Goal: Entertainment & Leisure: Consume media (video, audio)

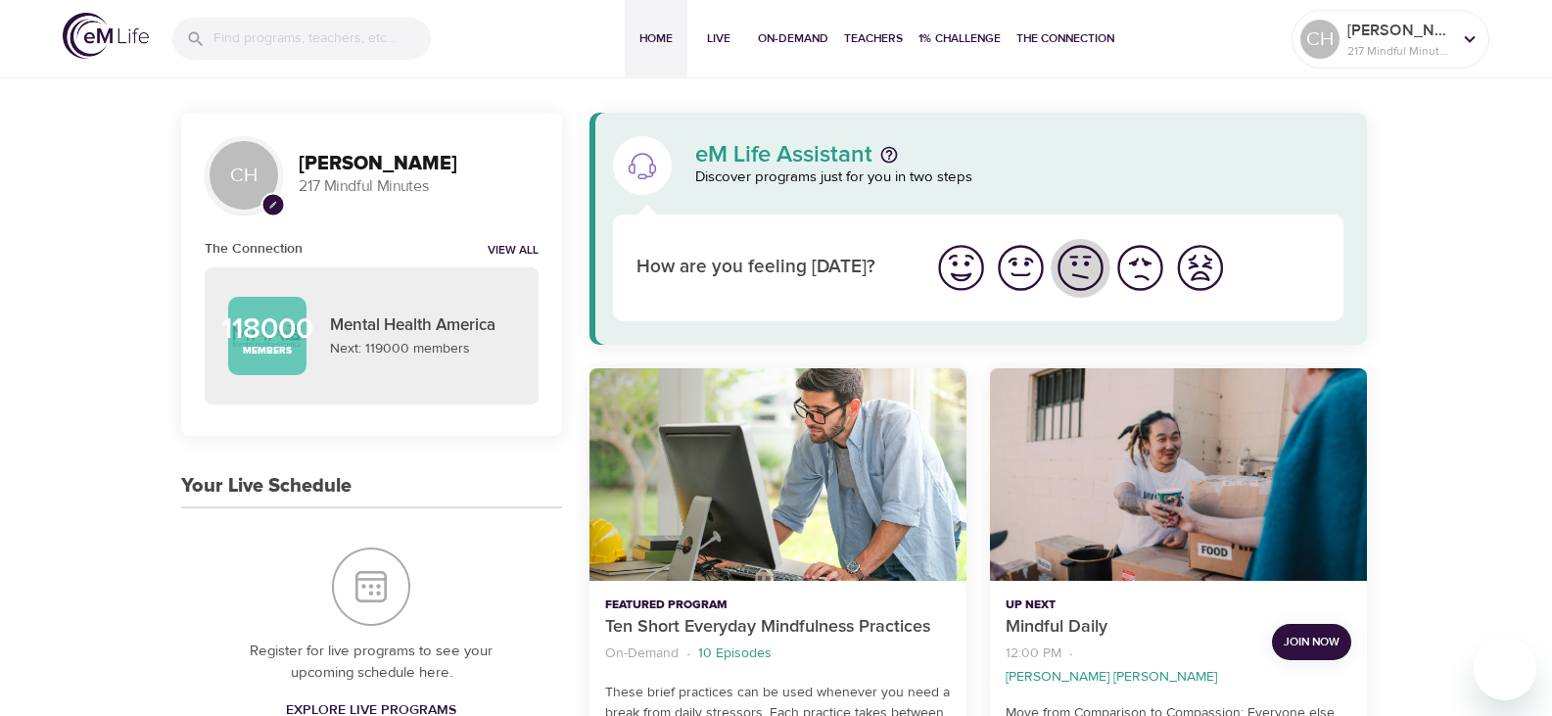
click at [1077, 261] on img "I'm feeling ok" at bounding box center [1080, 268] width 54 height 54
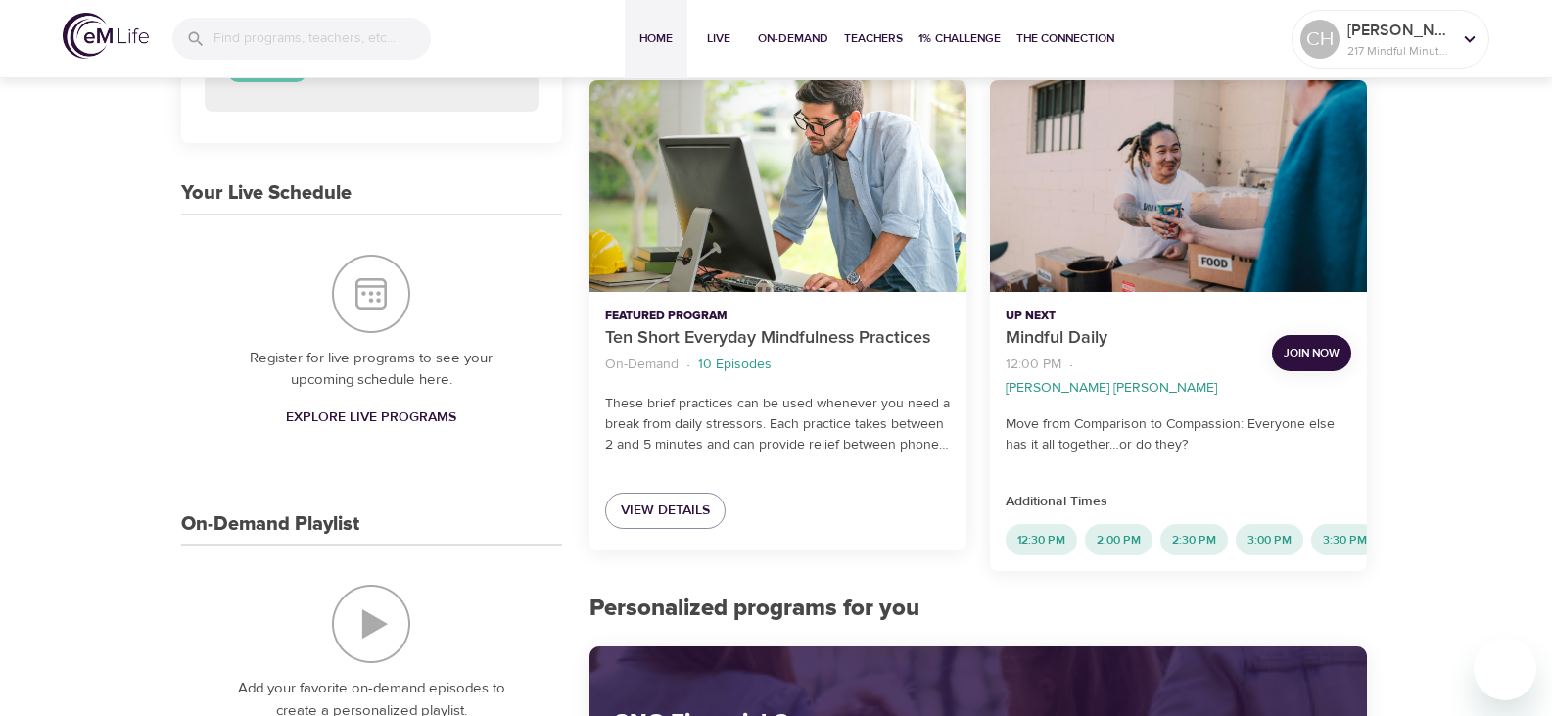
scroll to position [294, 0]
click at [669, 504] on span "View Details" at bounding box center [665, 509] width 89 height 24
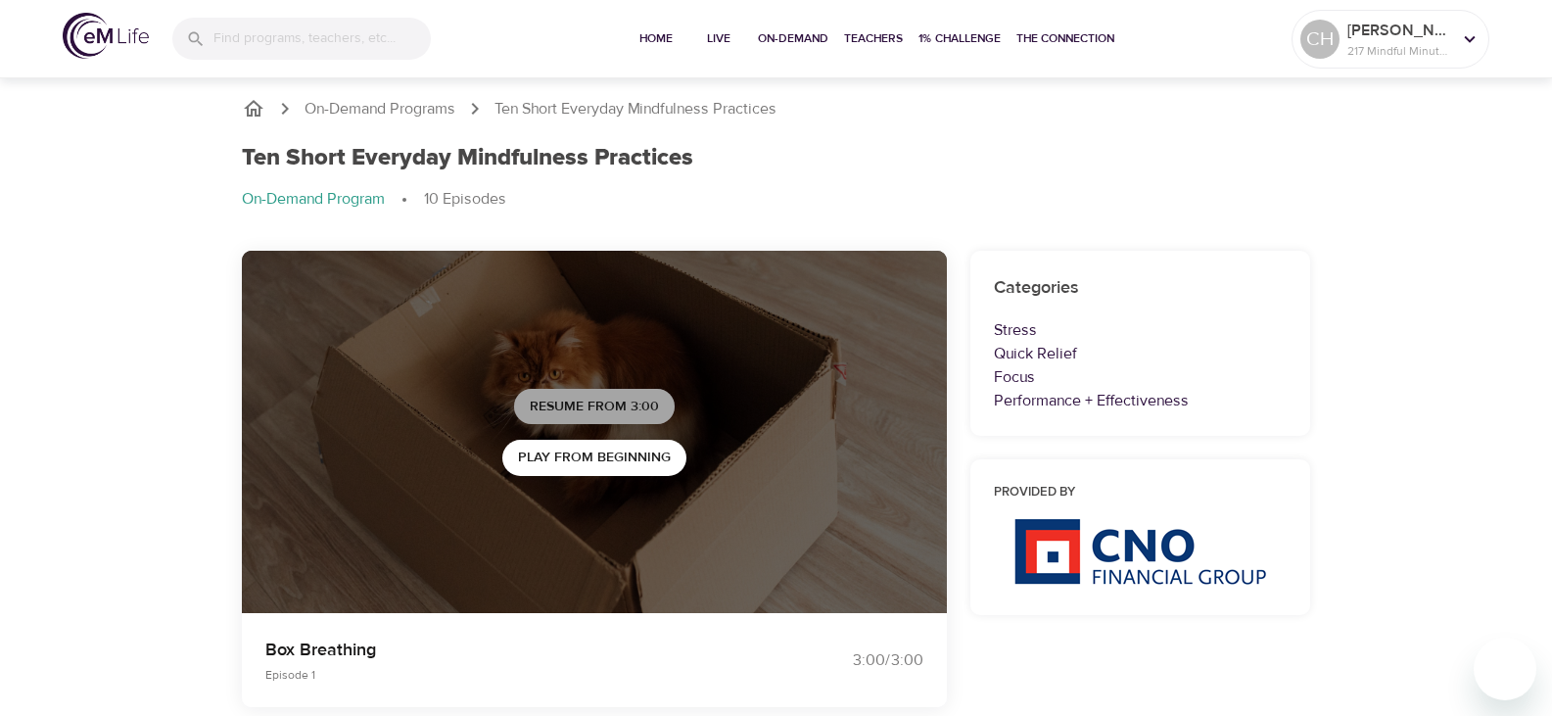
click at [593, 401] on span "Resume from 3:00" at bounding box center [594, 407] width 129 height 24
click at [567, 405] on span "Play Next Episode" at bounding box center [594, 407] width 131 height 24
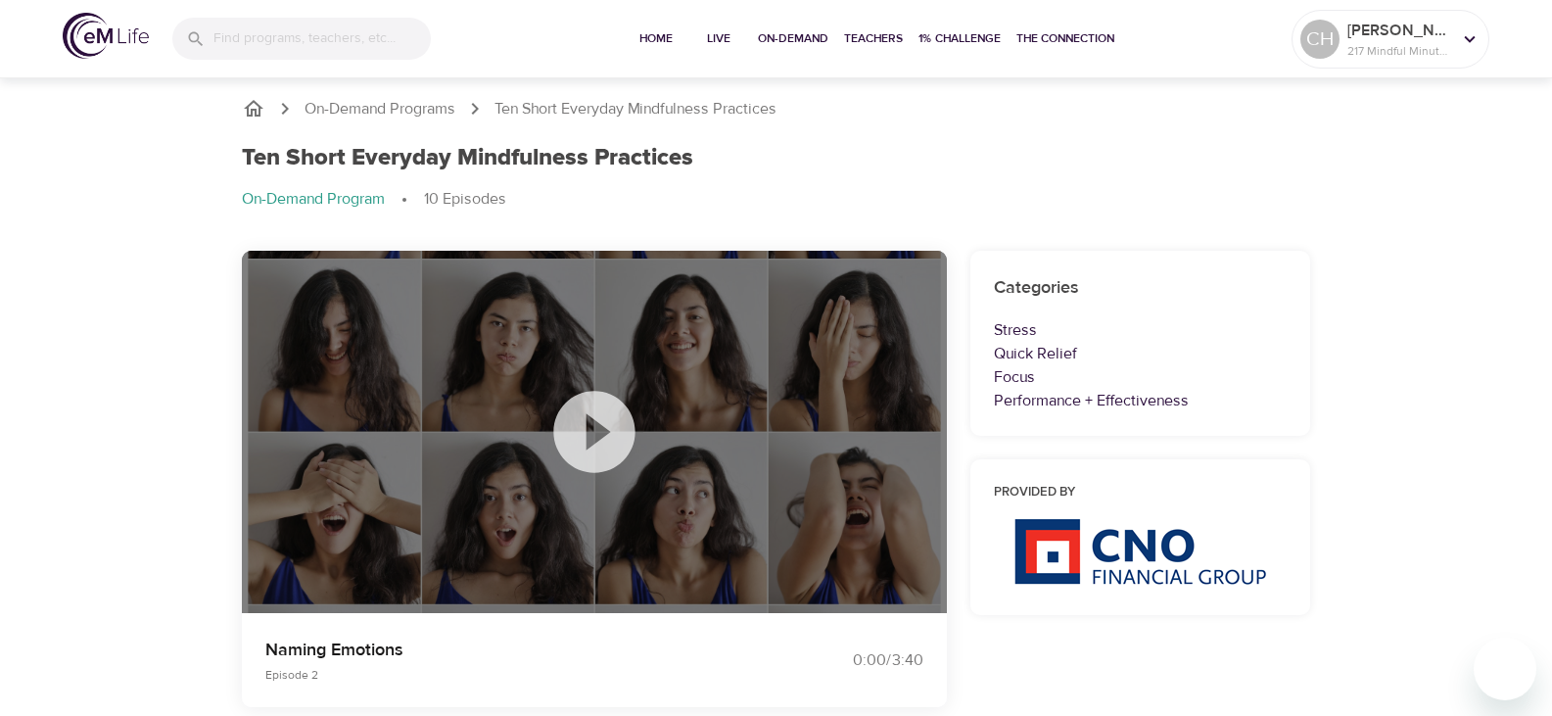
click at [605, 440] on icon at bounding box center [593, 431] width 81 height 81
click at [601, 418] on icon at bounding box center [593, 431] width 81 height 81
click at [599, 430] on icon at bounding box center [594, 432] width 98 height 98
